Goal: Contribute content: Add original content to the website for others to see

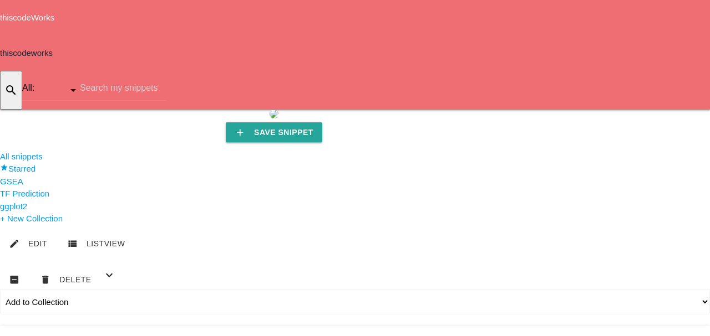
click at [632, 110] on icon "add" at bounding box center [638, 127] width 13 height 35
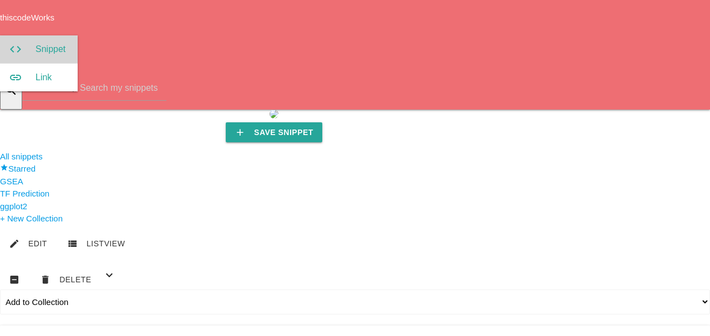
click at [78, 35] on link "code Snippet" at bounding box center [39, 49] width 78 height 28
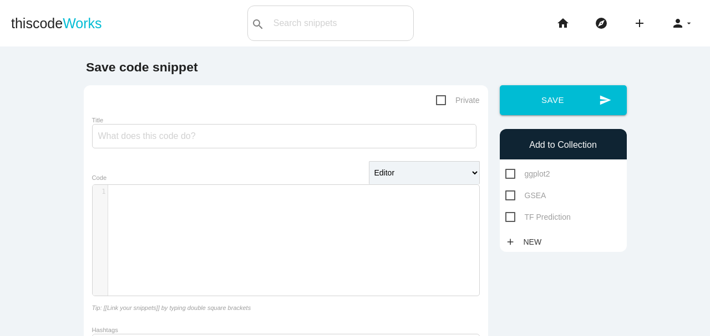
click at [124, 203] on div "​ x 1 ​" at bounding box center [294, 248] width 403 height 127
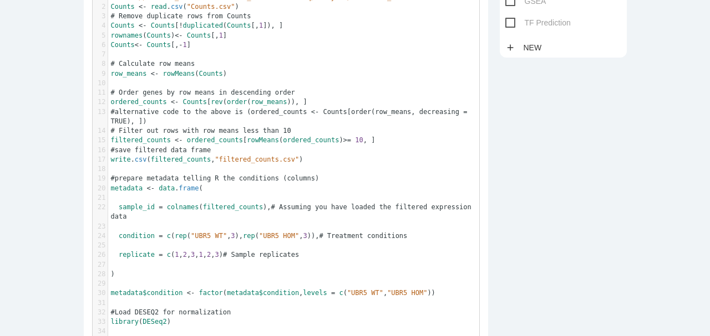
scroll to position [47, 0]
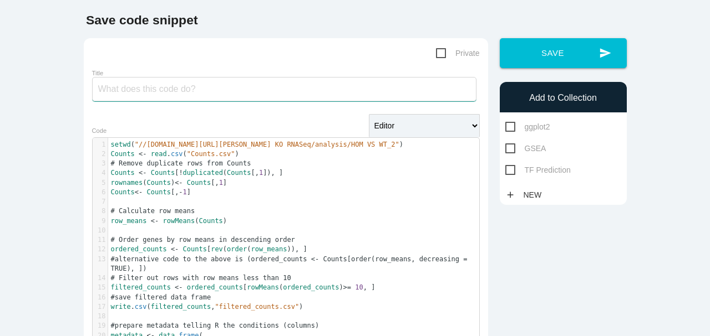
click at [154, 88] on input "Title" at bounding box center [284, 89] width 384 height 24
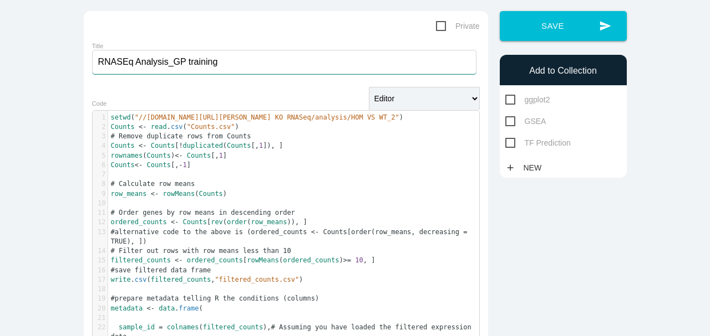
scroll to position [121, 0]
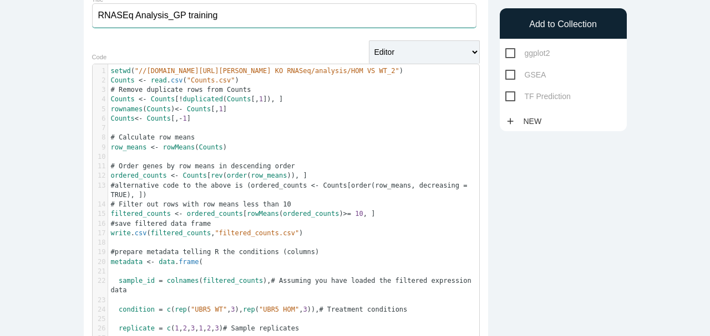
type input "RNASEq Analysis_GP training"
click at [108, 71] on pre "setwd ( "//files.wustl.edu/Shares/DOM/ONC/Hirbe_Lab/Diana/UBR5 KO RNASeq/analys…" at bounding box center [296, 71] width 376 height 9
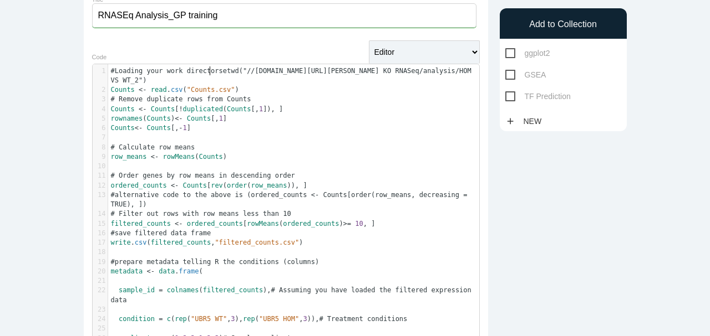
type textarea "#Loading your work directory"
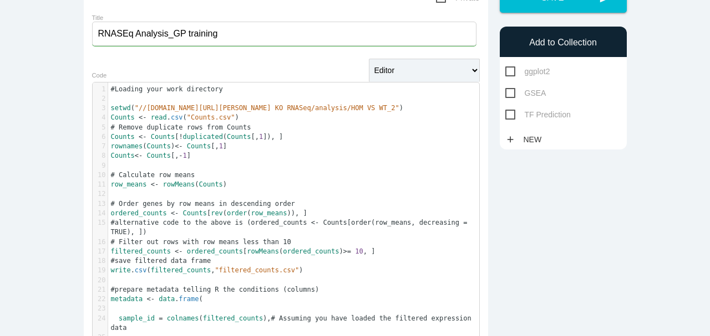
scroll to position [84, 0]
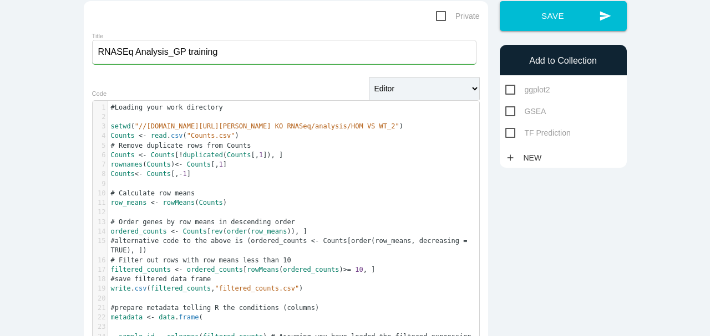
click at [214, 111] on pre "#Loading your work directory" at bounding box center [296, 107] width 376 height 9
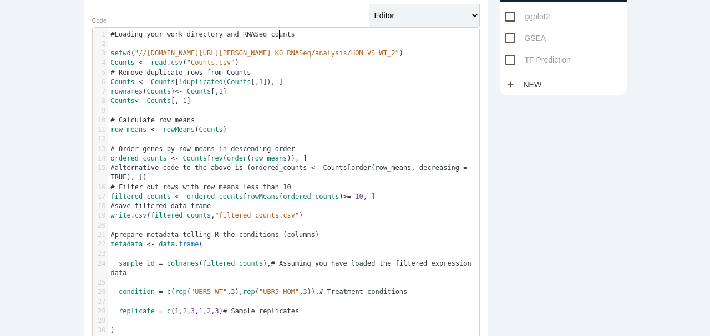
scroll to position [158, 0]
type textarea "and RNASeq counts and filtering the counts"
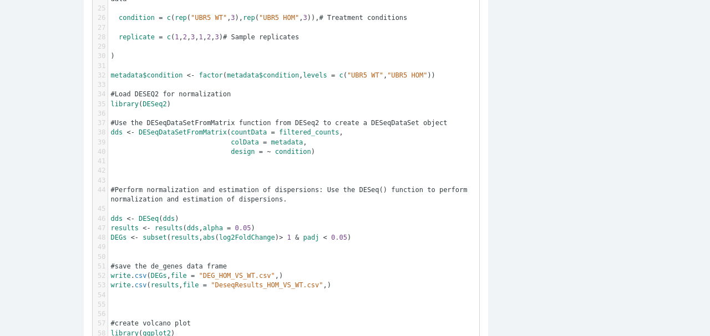
scroll to position [453, 0]
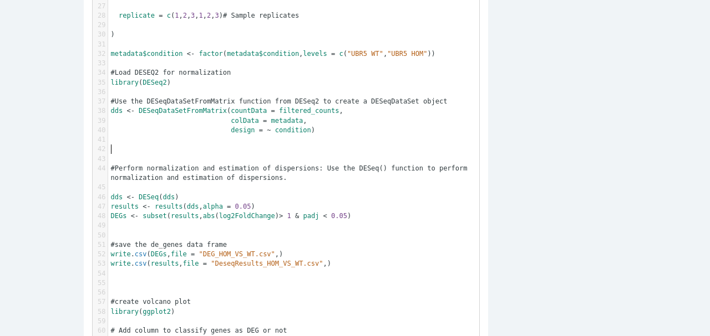
click at [111, 165] on span "#Perform normalization and estimation of dispersions: Use the DESeq() function …" at bounding box center [291, 173] width 360 height 17
type textarea "#Normailzation of RNASeq data"
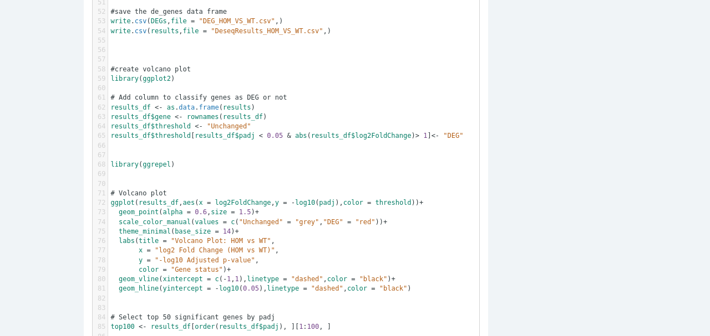
scroll to position [712, 0]
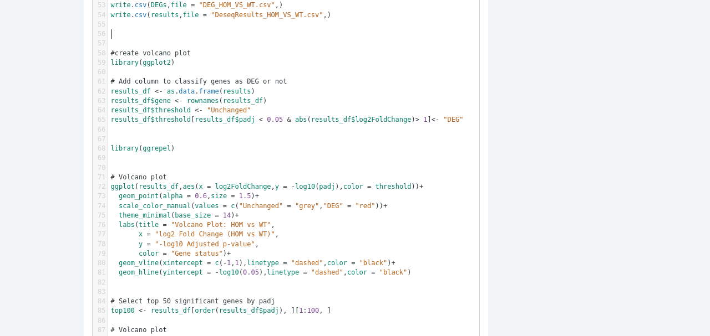
click at [111, 49] on span "#create volcano plot" at bounding box center [151, 53] width 80 height 8
type textarea "#Visula"
type textarea "alizing your differentially expressed genes"
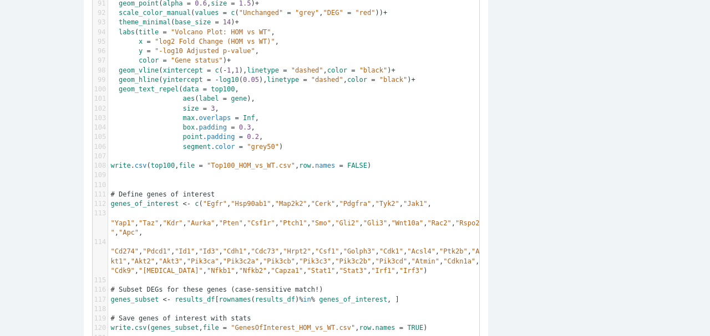
scroll to position [1082, 0]
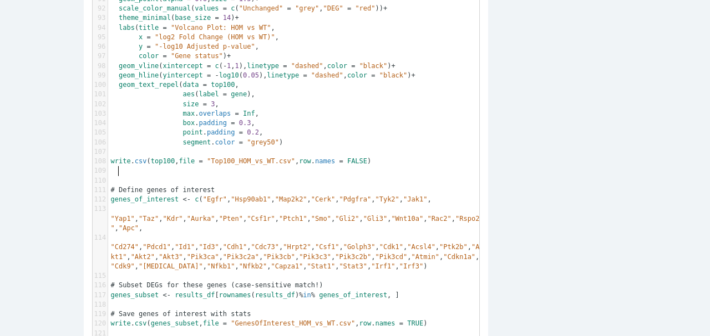
click at [116, 186] on span "# Define genes of interest" at bounding box center [163, 190] width 104 height 8
click at [111, 186] on span "# Define genes of interest" at bounding box center [163, 190] width 104 height 8
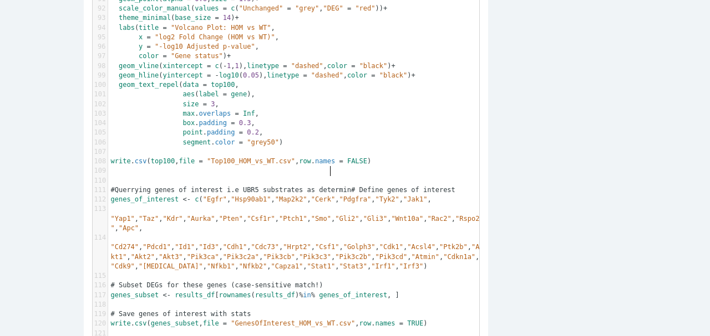
type textarea "#Querrying genes of interest i.e UBR5 substrates as determind"
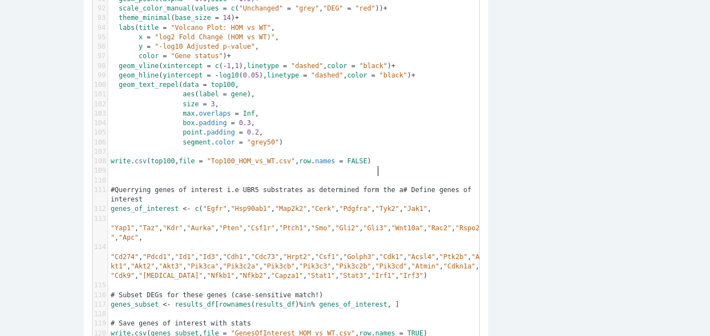
type textarea "ed form the ap"
type textarea "papers you have read"
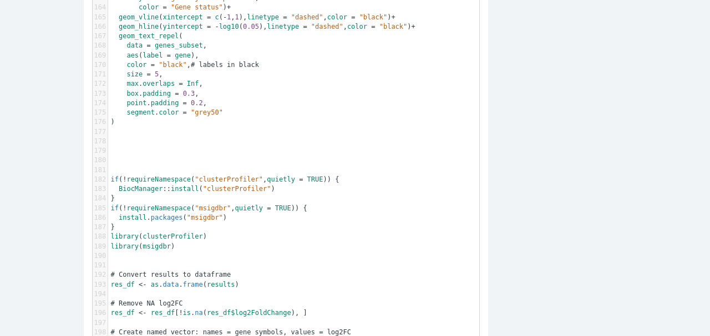
scroll to position [1821, 0]
click at [111, 164] on pre "​" at bounding box center [296, 168] width 376 height 9
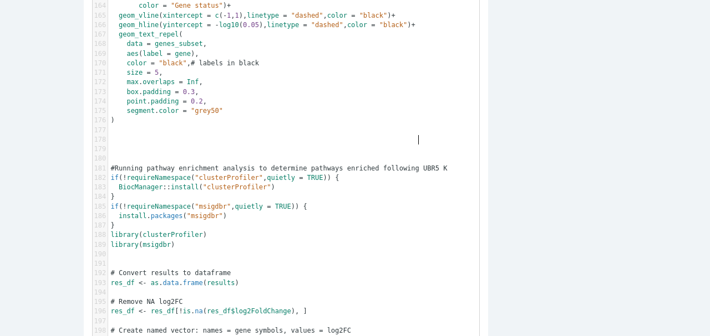
type textarea "#Running pathway enrichment analysis to determine pathways enriched following U…"
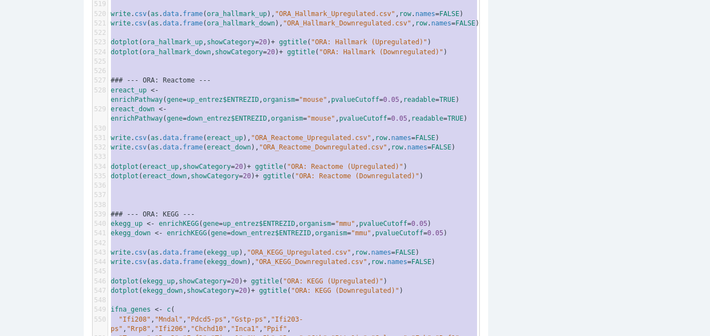
scroll to position [5303, 0]
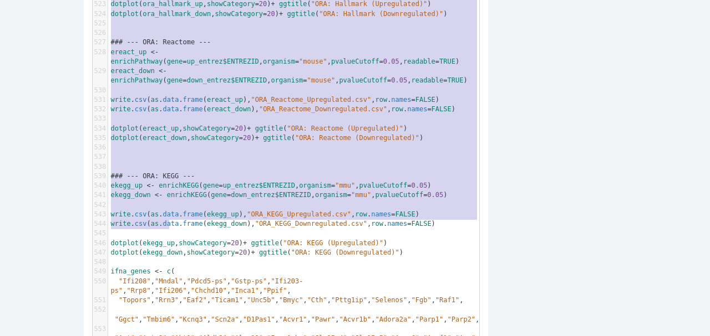
type textarea "#ORA Enrichment analysis ### --- DEG-based Over-Representation Analysis (ORA) -…"
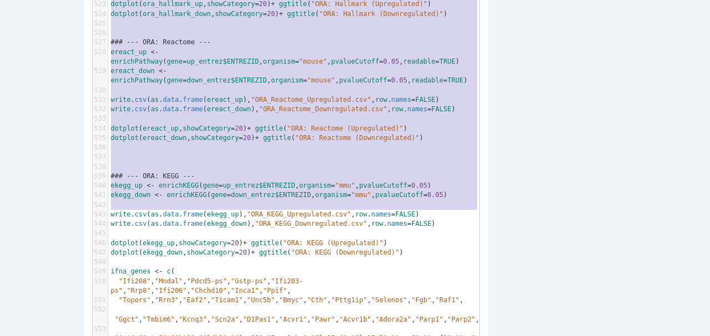
drag, startPoint x: 108, startPoint y: 50, endPoint x: 325, endPoint y: 213, distance: 271.6
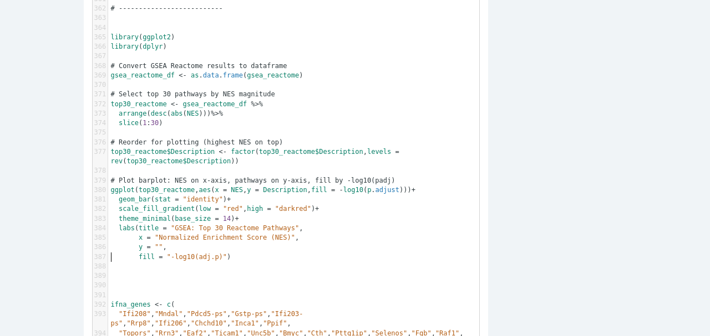
scroll to position [3699, 0]
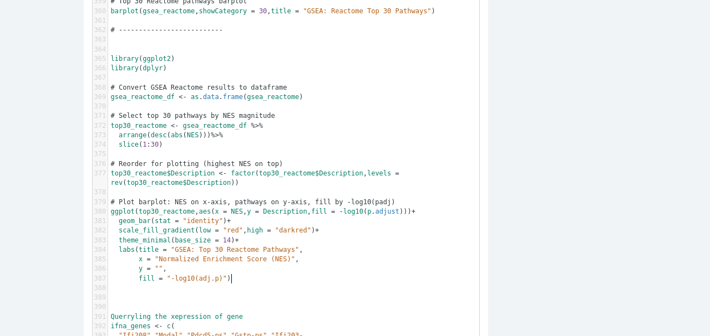
type textarea "Querryling the xepression of genes"
click at [111, 313] on span "Querryling" at bounding box center [131, 317] width 40 height 8
type textarea "#"
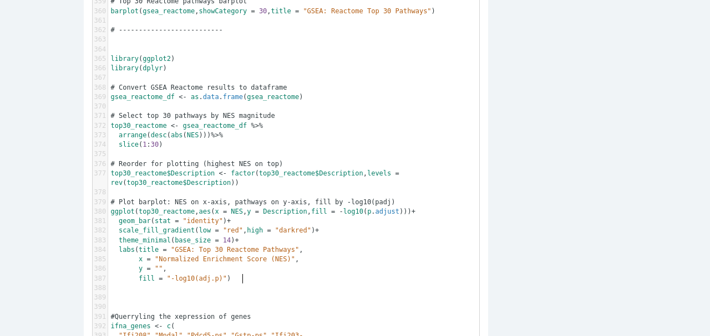
click at [244, 313] on pre "#Querryling the xepression of genes" at bounding box center [296, 317] width 376 height 9
click at [146, 313] on span "#Querryling the xepression of genes" at bounding box center [181, 317] width 140 height 8
type textarea "ing"
click at [235, 313] on pre "#Querrying the xepression of genes" at bounding box center [296, 317] width 376 height 9
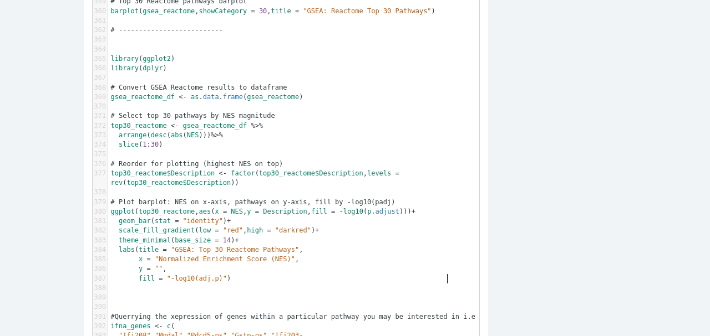
scroll to position [3, 164]
type textarea "within a particular pathway you may be interested in i.e i"
type textarea "type I interferon signaling"
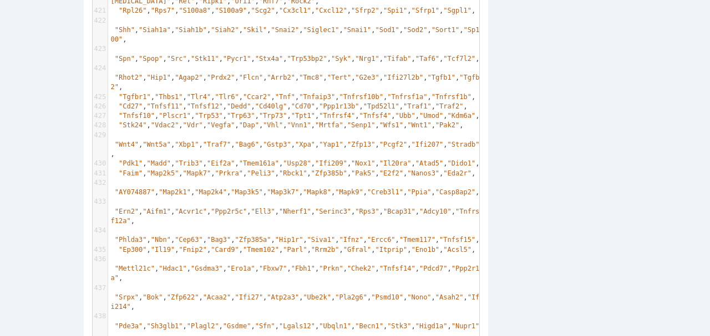
scroll to position [4512, 0]
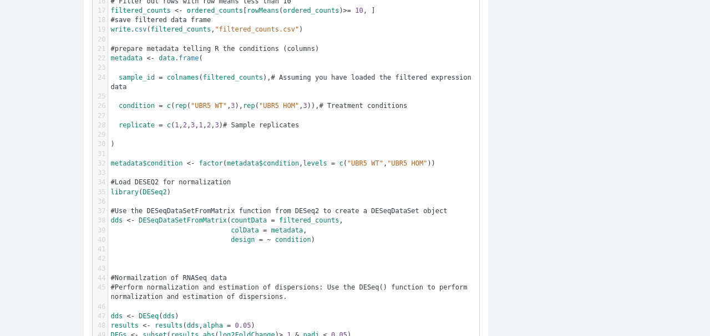
scroll to position [0, 0]
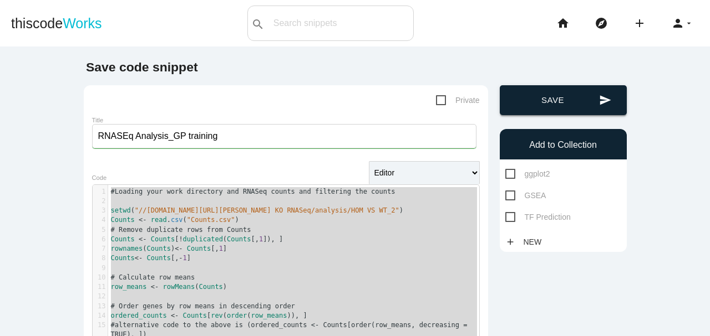
click at [568, 100] on button "send Save" at bounding box center [562, 100] width 127 height 30
type textarea "#Loading your work directory and RNASeq counts and filtering the counts setwd("…"
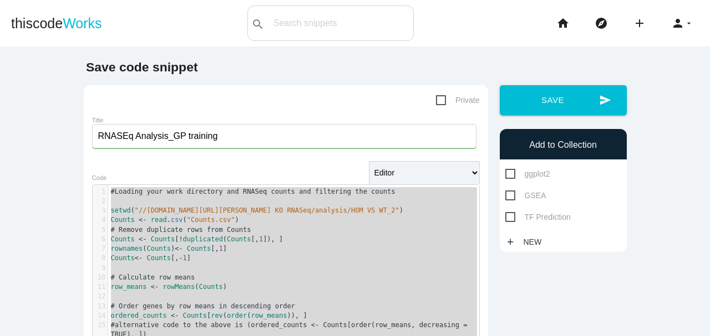
click at [439, 102] on span "Private" at bounding box center [458, 101] width 44 height 14
click at [439, 101] on input "Private" at bounding box center [439, 97] width 7 height 7
checkbox input "true"
click at [514, 241] on link "add New" at bounding box center [526, 242] width 42 height 20
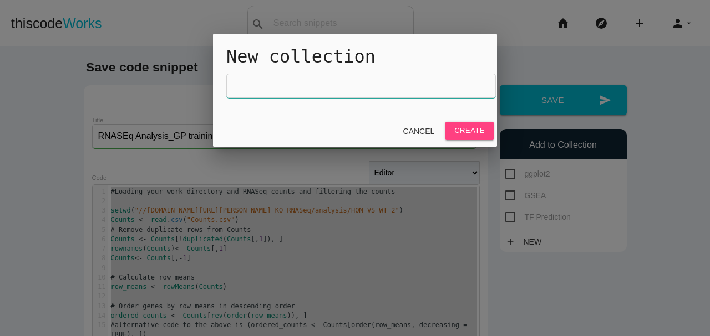
click at [251, 89] on input "text" at bounding box center [360, 86] width 269 height 24
type input "Grace"
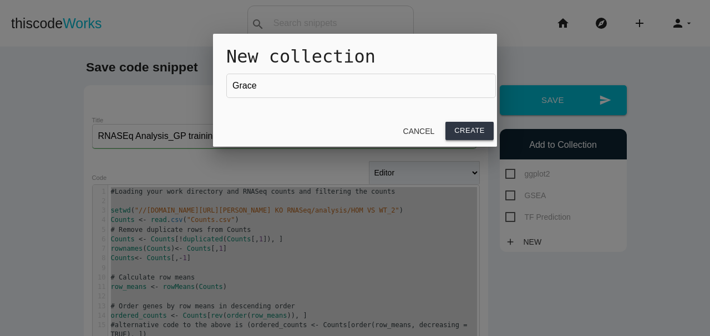
click at [472, 129] on link "Create" at bounding box center [469, 131] width 48 height 18
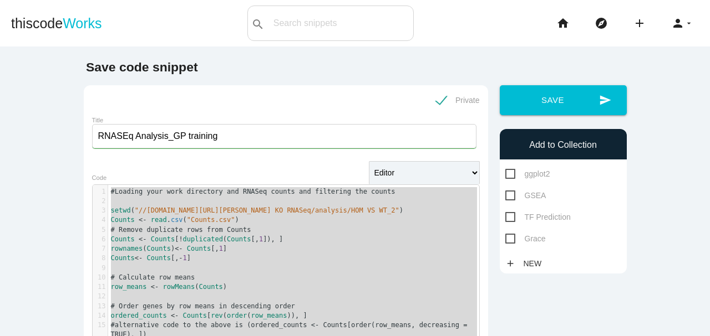
click at [509, 240] on span "Grace" at bounding box center [525, 239] width 40 height 14
click at [509, 239] on input "Grace" at bounding box center [508, 235] width 7 height 7
checkbox input "true"
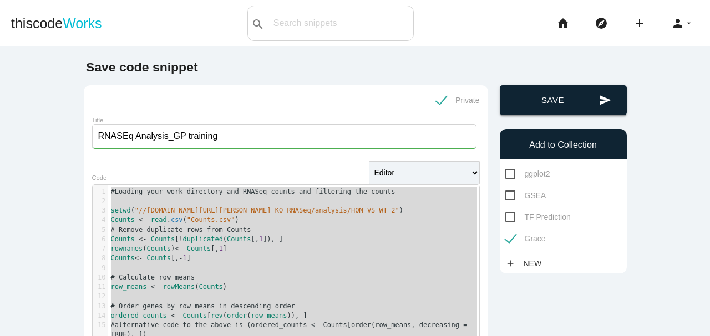
click at [544, 104] on button "send Save" at bounding box center [562, 100] width 127 height 30
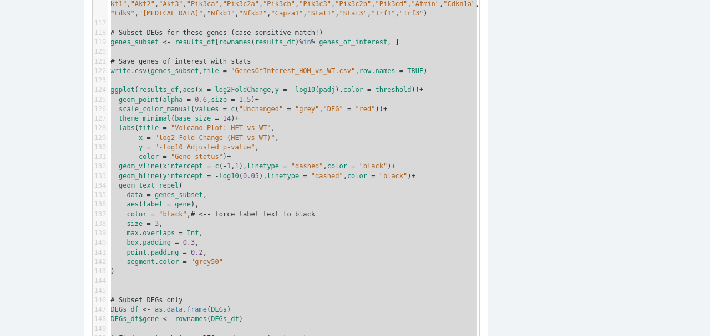
scroll to position [1367, 0]
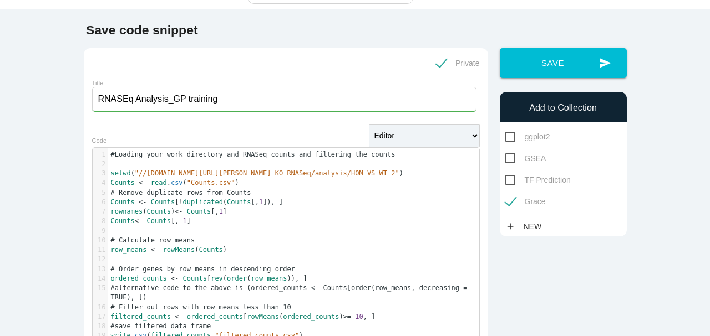
scroll to position [33, 0]
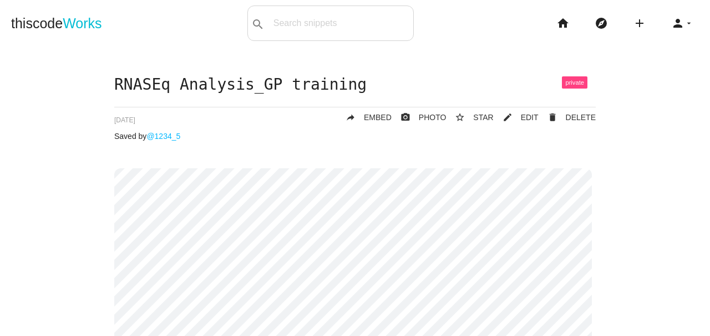
click at [571, 84] on span at bounding box center [574, 82] width 25 height 12
click at [508, 120] on icon "mode_edit" at bounding box center [507, 118] width 10 height 20
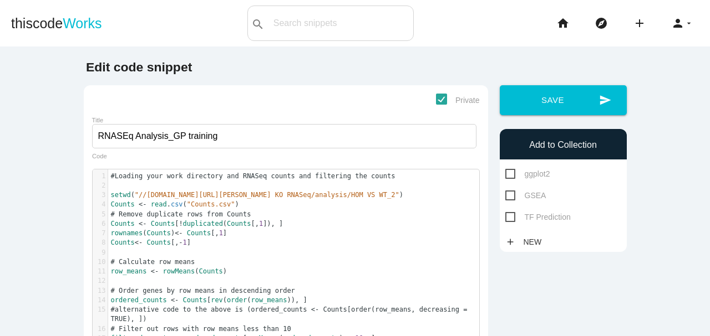
click at [445, 99] on span "Private" at bounding box center [458, 101] width 44 height 14
click at [443, 99] on input "Private" at bounding box center [439, 97] width 7 height 7
checkbox input "false"
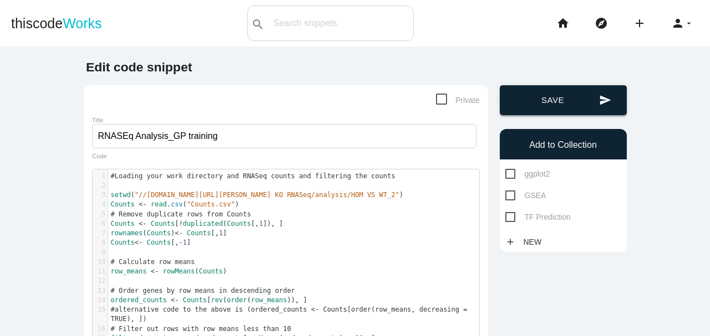
click at [509, 103] on button "send Save" at bounding box center [562, 100] width 127 height 30
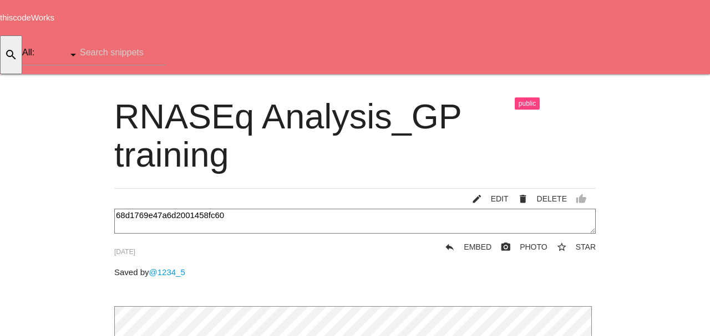
click at [686, 74] on icon "arrow_drop_down" at bounding box center [688, 91] width 9 height 35
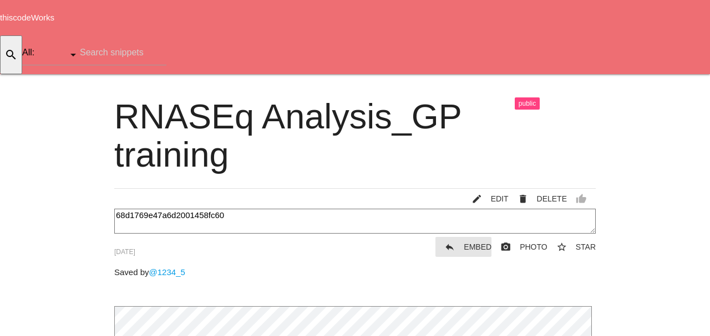
click at [444, 237] on icon "reply" at bounding box center [449, 247] width 11 height 20
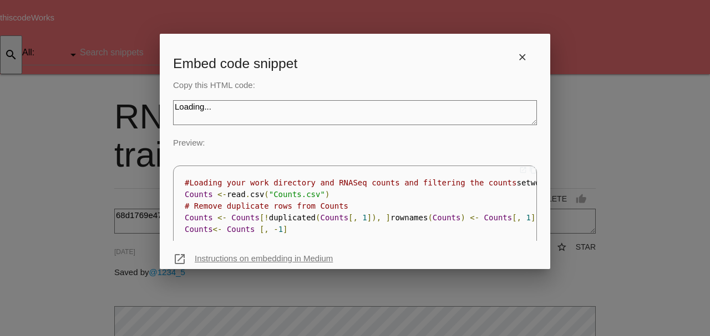
type textarea "<iframe src="https://www.thiscodeworks.com/embed/68d1769e47a6d2001458fc60" styl…"
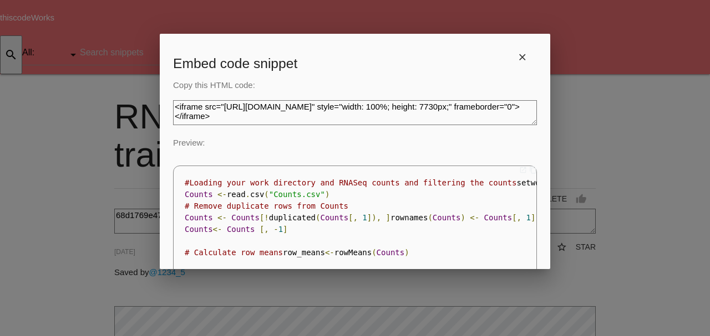
click at [338, 115] on textarea "Loading..." at bounding box center [355, 112] width 364 height 25
click at [517, 55] on icon "close" at bounding box center [522, 57] width 11 height 20
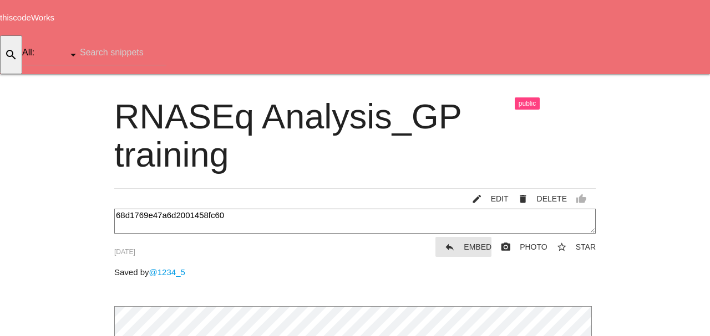
click at [444, 237] on icon "reply" at bounding box center [449, 247] width 11 height 20
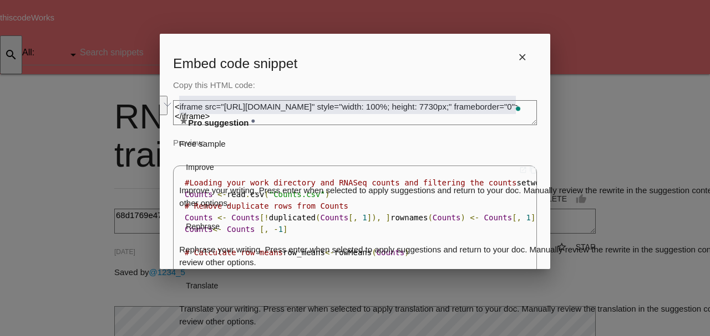
click at [167, 103] on button "See rewrite suggestions" at bounding box center [163, 105] width 9 height 19
click at [523, 137] on p "Preview:" at bounding box center [355, 143] width 364 height 13
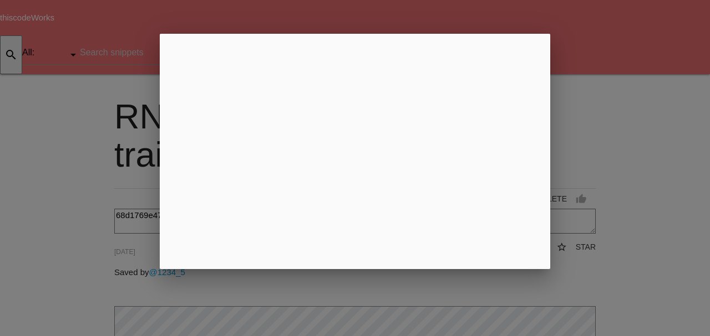
scroll to position [4167, 0]
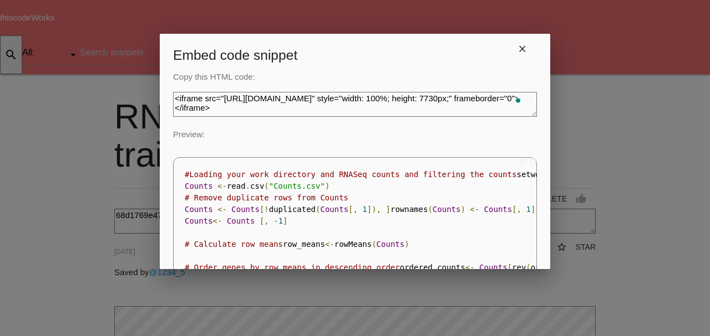
scroll to position [0, 0]
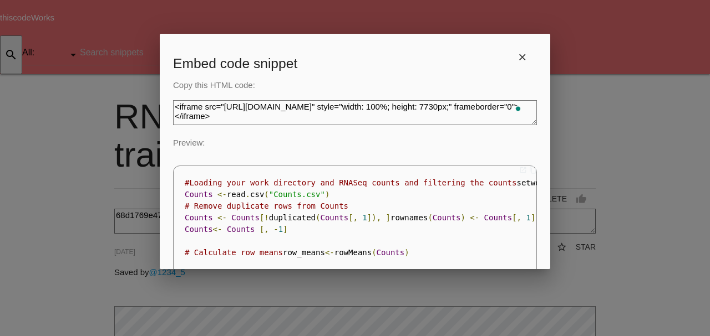
click at [453, 108] on textarea "Loading..." at bounding box center [355, 112] width 364 height 25
click at [517, 55] on icon "close" at bounding box center [522, 57] width 11 height 20
